Goal: Download file/media

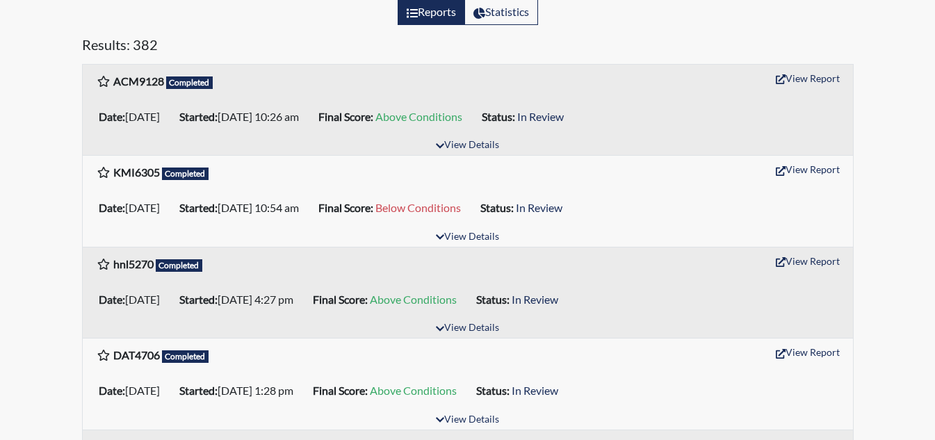
scroll to position [145, 0]
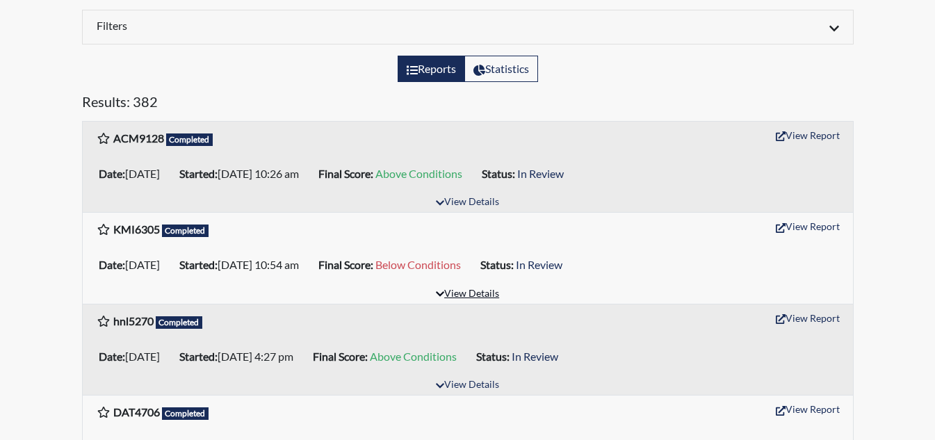
click at [468, 296] on button "View Details" at bounding box center [468, 294] width 76 height 19
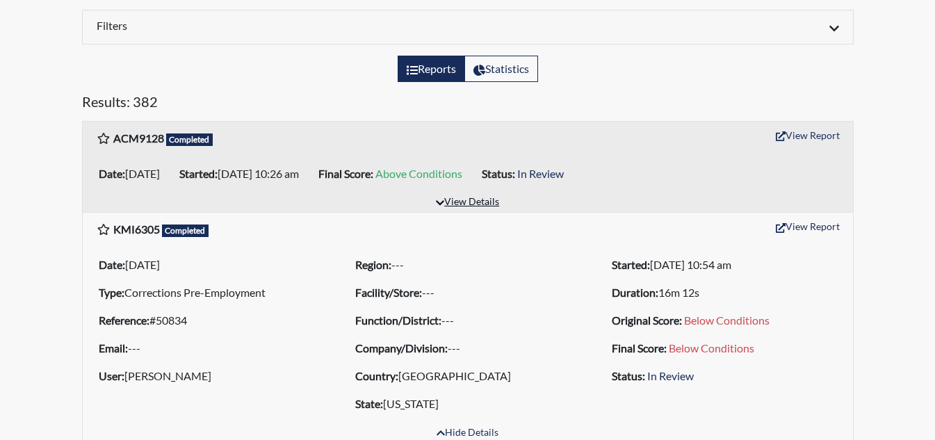
click at [489, 206] on button "View Details" at bounding box center [468, 202] width 76 height 19
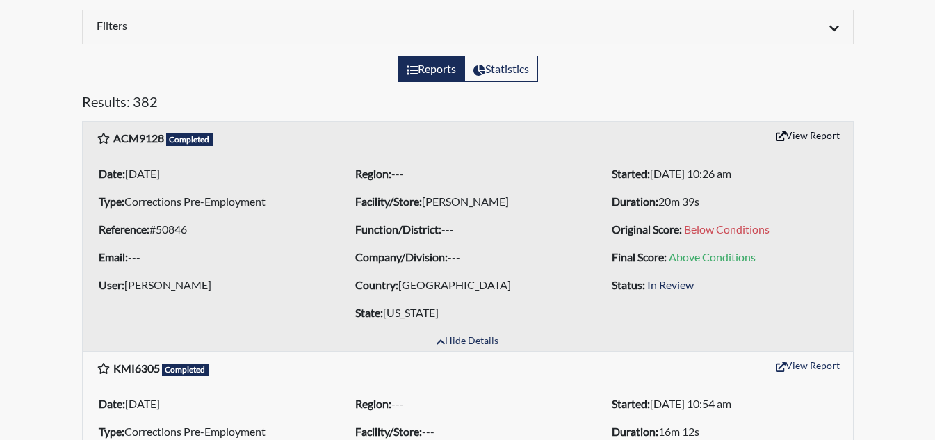
click at [787, 135] on button "View Report" at bounding box center [807, 135] width 76 height 22
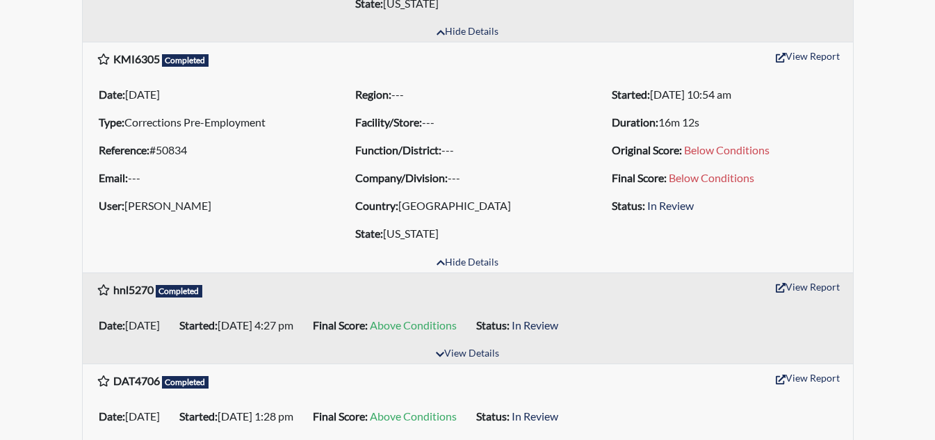
scroll to position [488, 0]
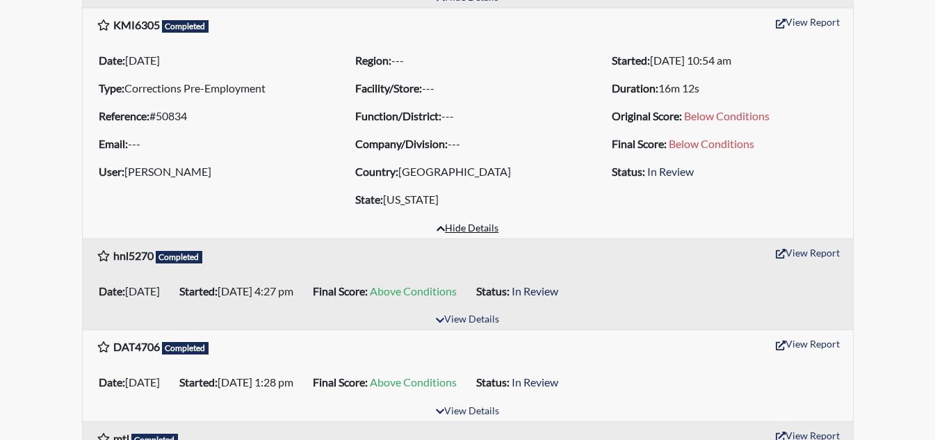
click at [481, 234] on button "Hide Details" at bounding box center [467, 229] width 74 height 19
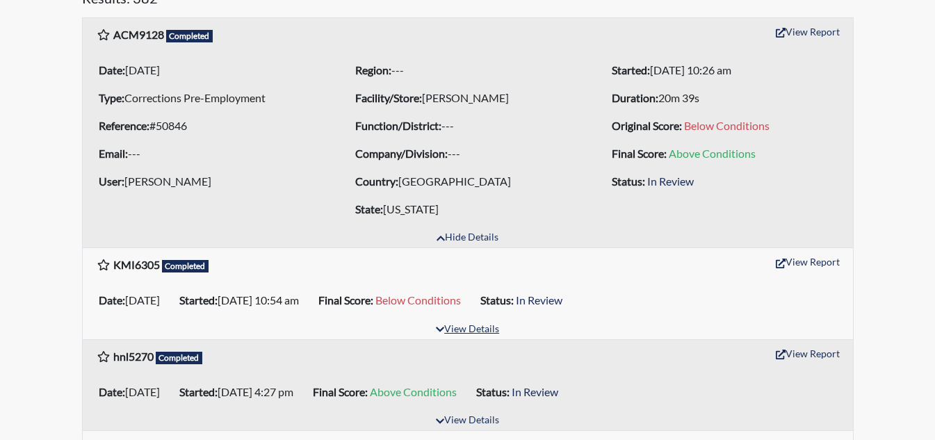
scroll to position [234, 0]
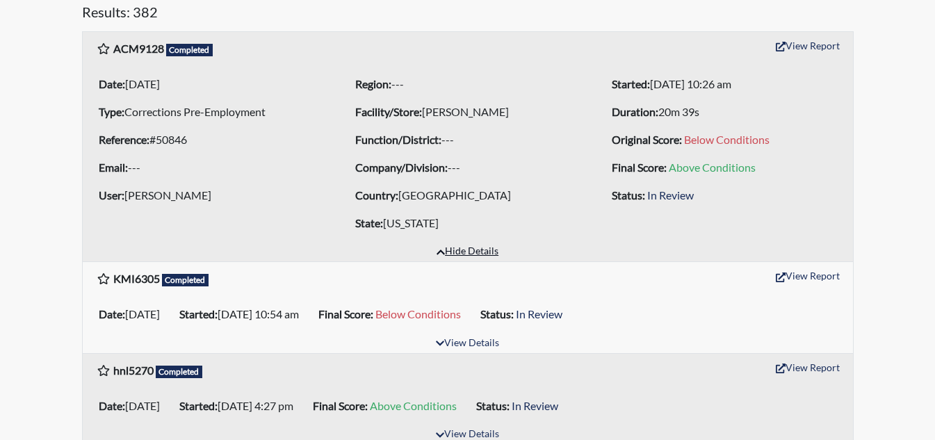
click at [484, 251] on button "Hide Details" at bounding box center [467, 252] width 74 height 19
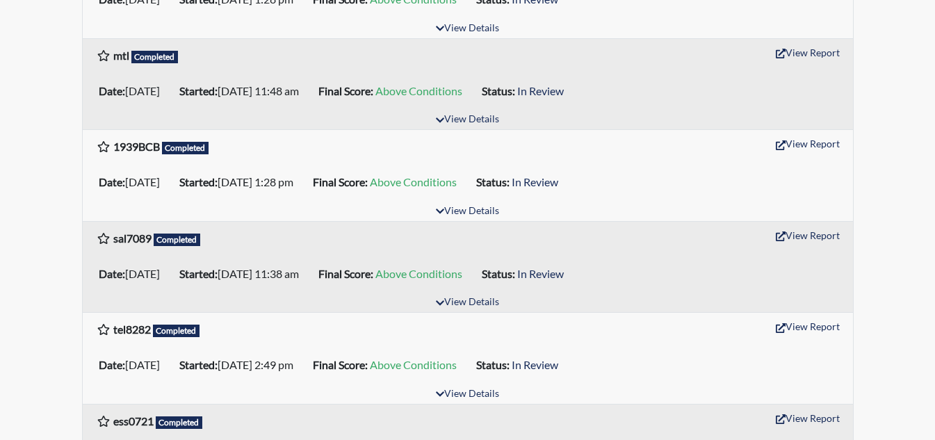
scroll to position [602, 0]
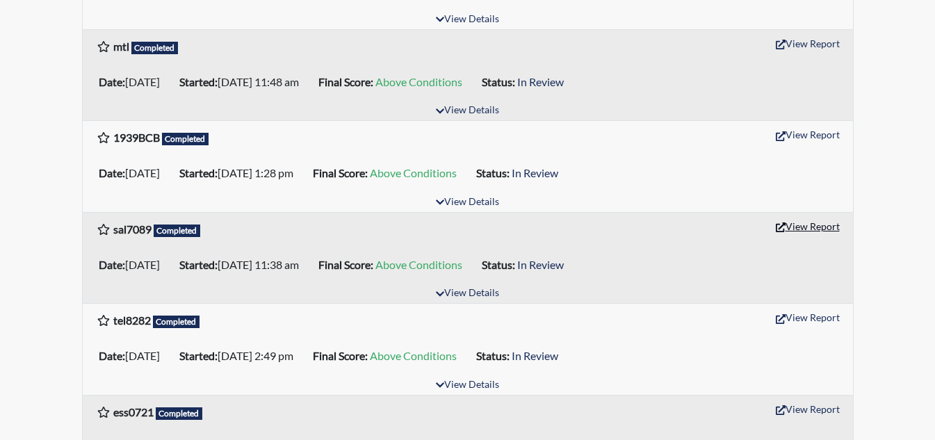
click at [818, 223] on button "View Report" at bounding box center [807, 226] width 76 height 22
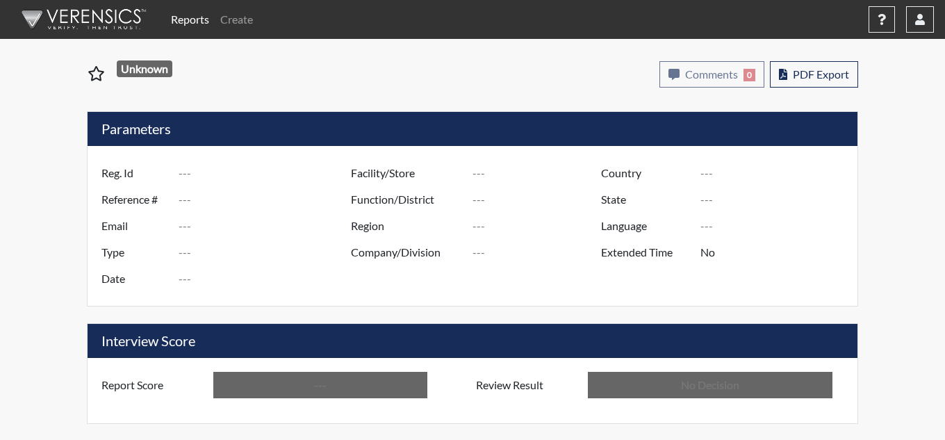
type input "ACM9128"
type input "50846"
type input "---"
type input "Corrections Pre-Employment"
type input "[DATE]"
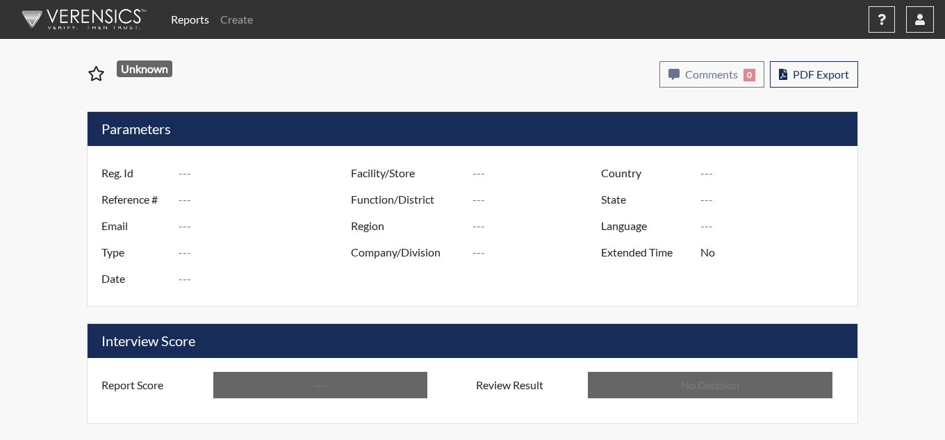
type input "[PERSON_NAME]"
type input "[GEOGRAPHIC_DATA]"
type input "[US_STATE]"
type input "English"
type input "Above Conditions"
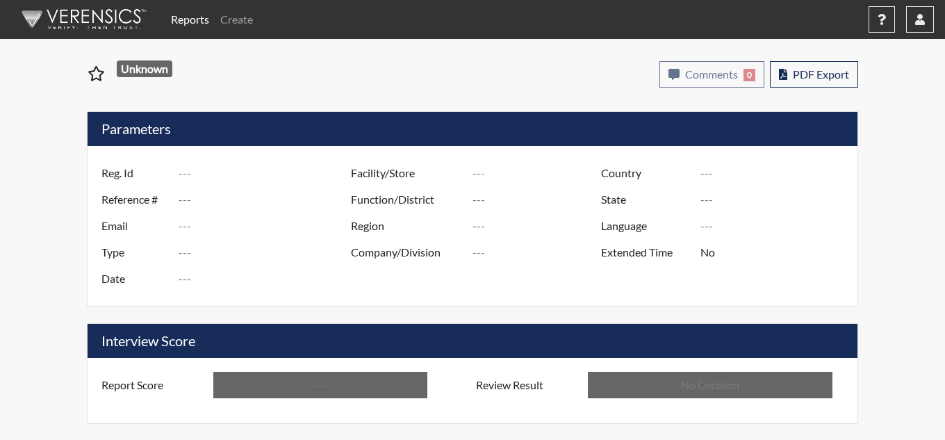
type input "In Review"
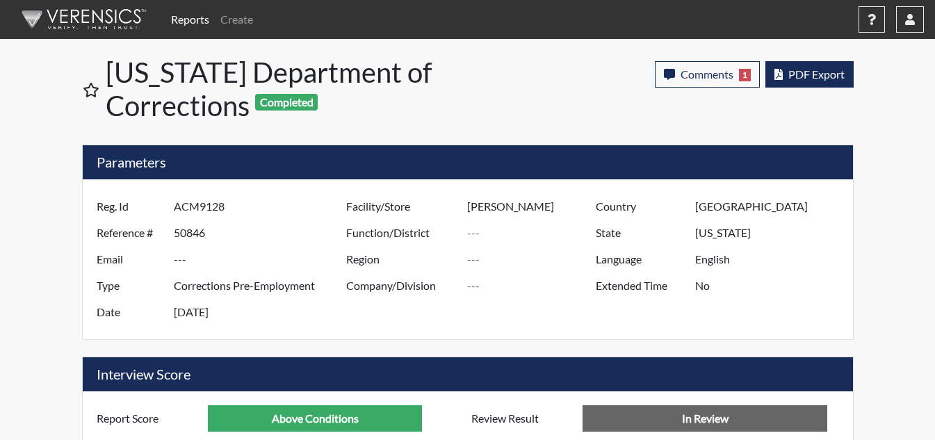
scroll to position [231, 578]
click at [806, 77] on span "PDF Export" at bounding box center [816, 73] width 56 height 13
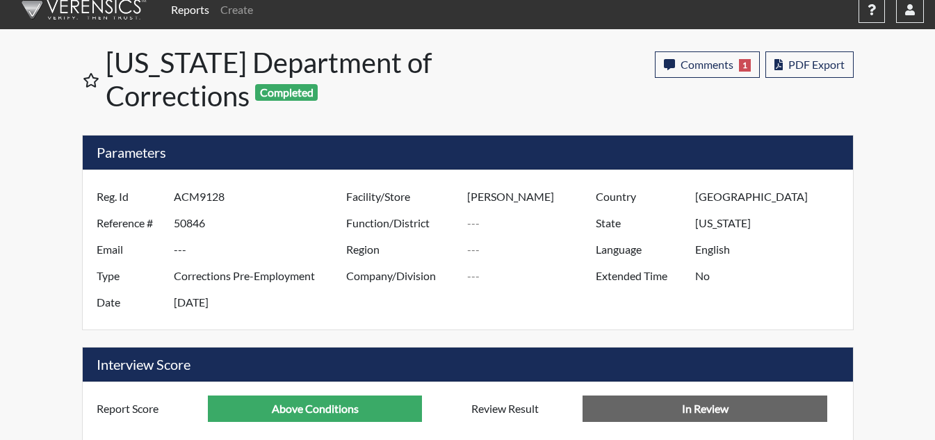
scroll to position [0, 0]
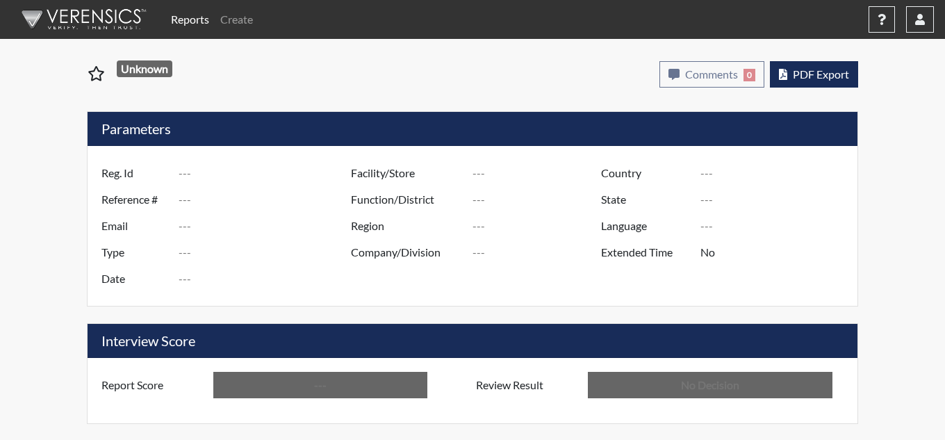
type input "sal7089"
type input "48918"
type input "---"
type input "Corrections Pre-Employment"
type input "Aug 7, 2025"
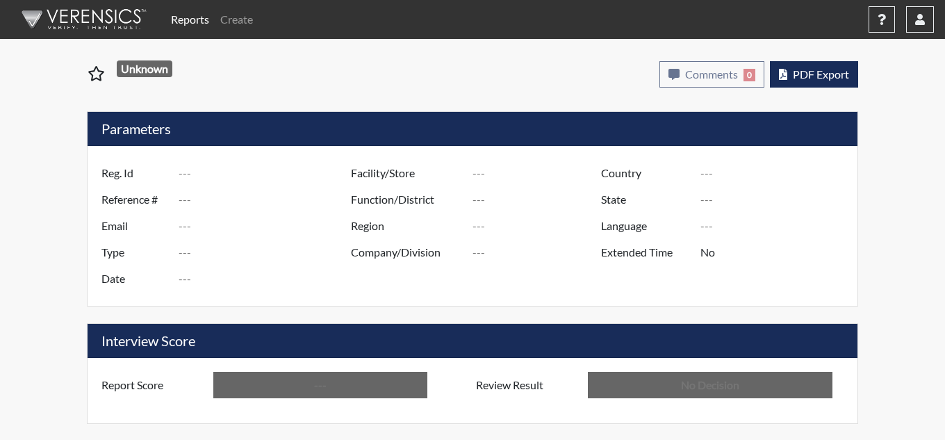
type input "[PERSON_NAME]"
type input "[GEOGRAPHIC_DATA]"
type input "[US_STATE]"
type input "English"
type input "Above Conditions"
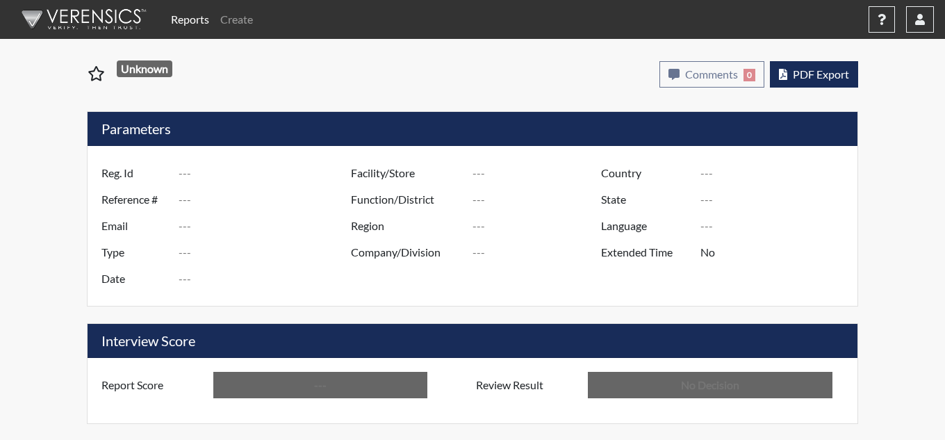
type input "In Review"
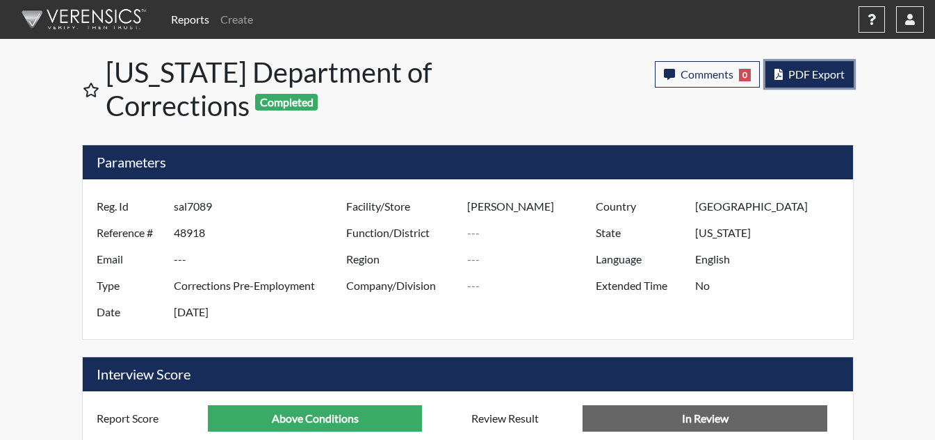
click at [790, 76] on span "PDF Export" at bounding box center [816, 73] width 56 height 13
